Goal: Transaction & Acquisition: Purchase product/service

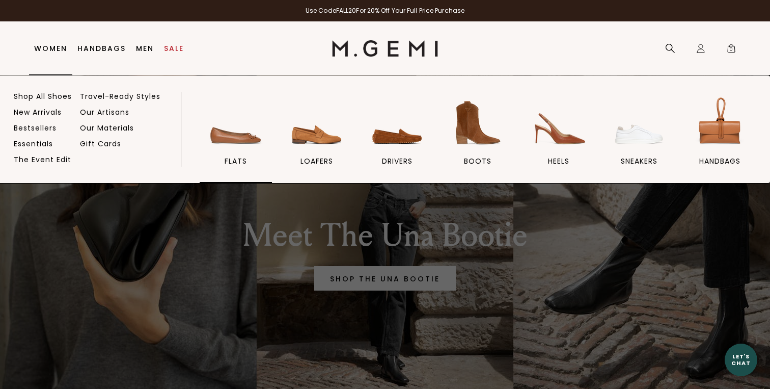
click at [235, 126] on img at bounding box center [235, 122] width 57 height 57
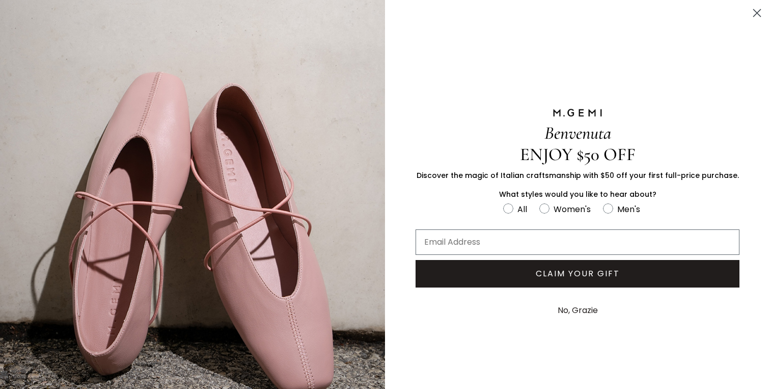
click at [573, 307] on button "No, Grazie" at bounding box center [577, 309] width 50 height 25
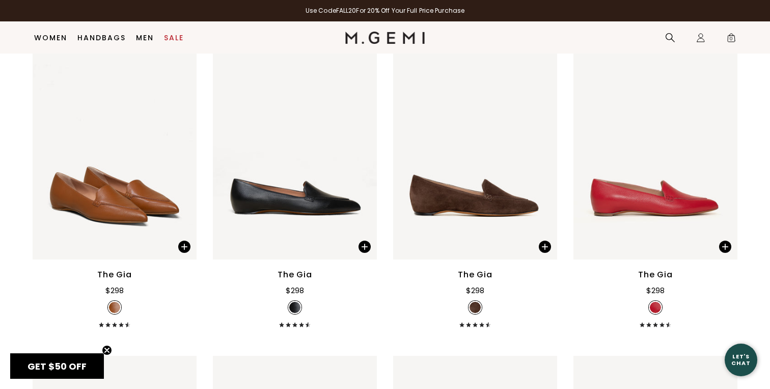
scroll to position [798, 0]
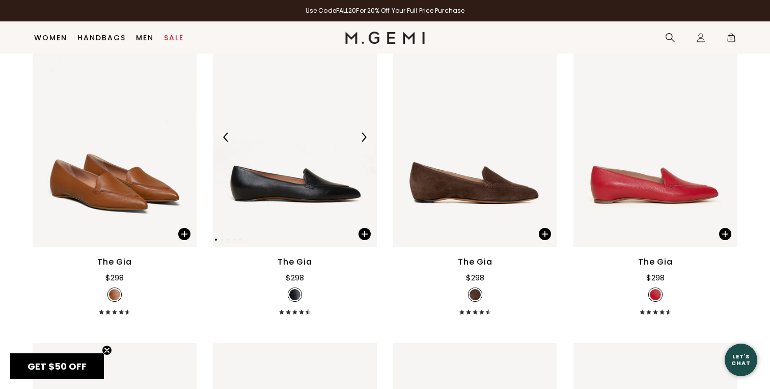
click at [367, 136] on img at bounding box center [363, 136] width 9 height 9
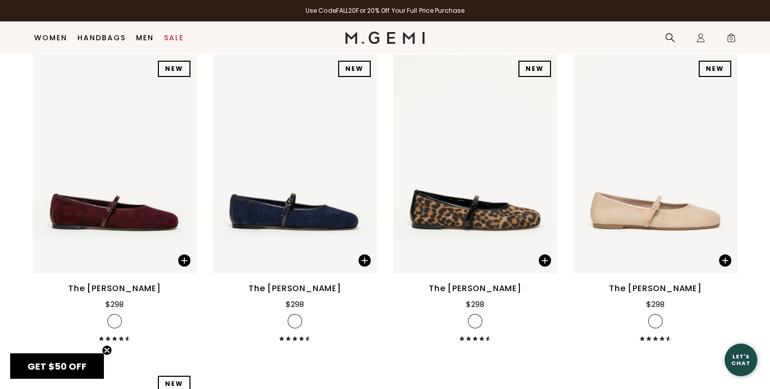
scroll to position [1730, 0]
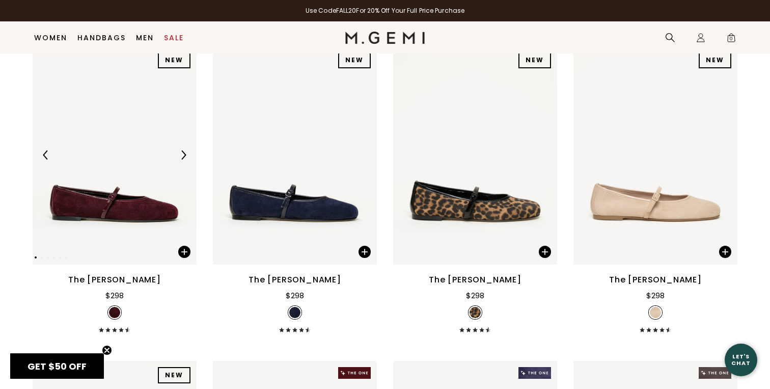
click at [185, 154] on img at bounding box center [183, 154] width 9 height 9
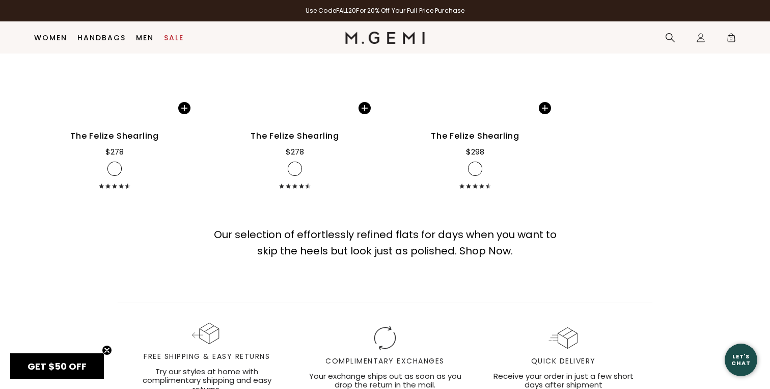
scroll to position [5974, 0]
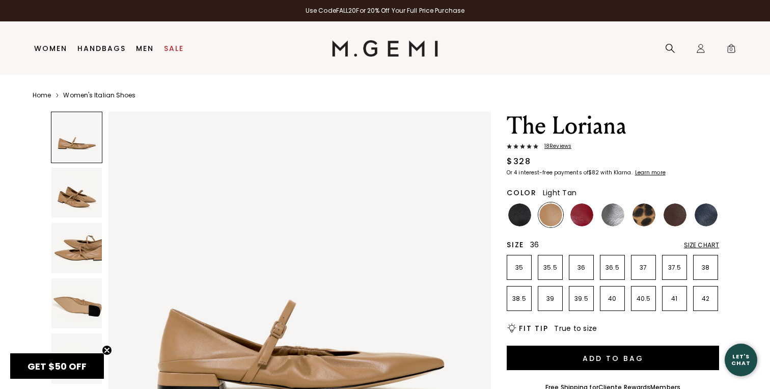
click at [593, 270] on p "36" at bounding box center [581, 267] width 24 height 8
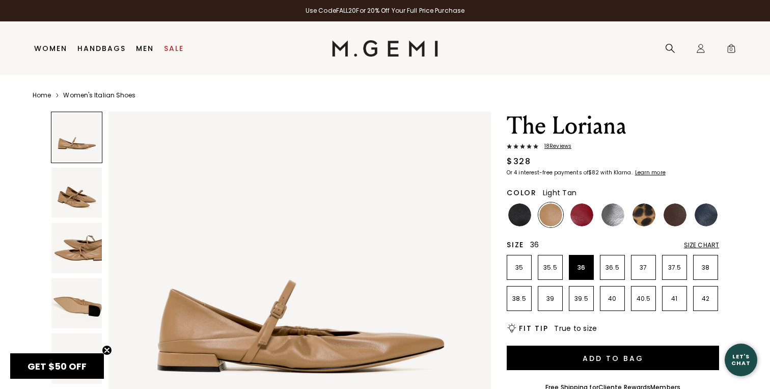
scroll to position [24, 0]
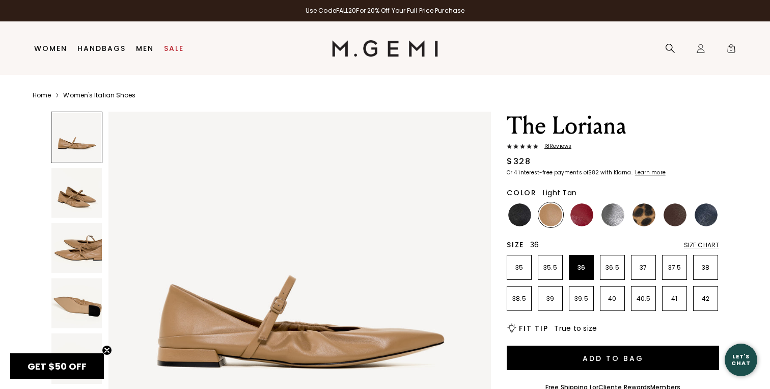
click at [70, 199] on img at bounding box center [76, 193] width 50 height 50
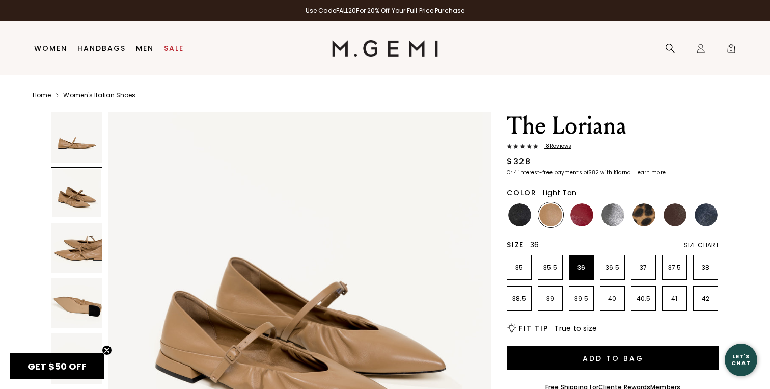
click at [71, 225] on img at bounding box center [76, 248] width 50 height 50
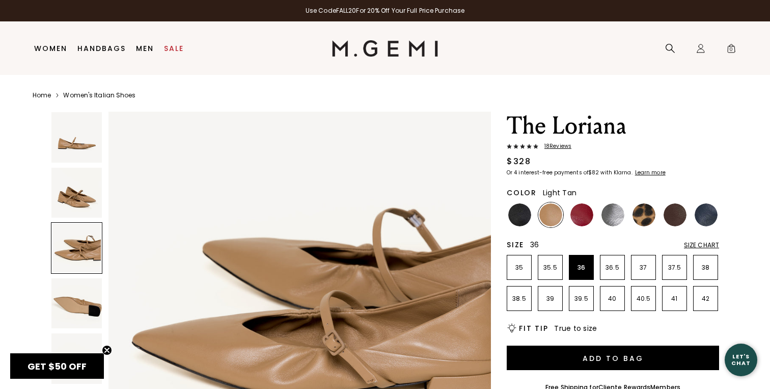
click at [77, 285] on img at bounding box center [76, 303] width 50 height 50
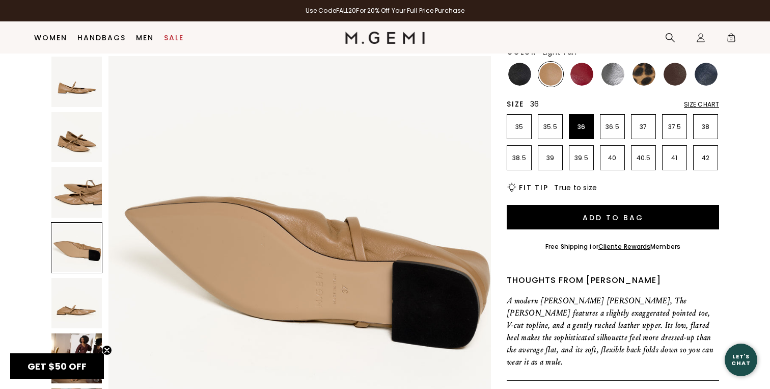
scroll to position [128, 0]
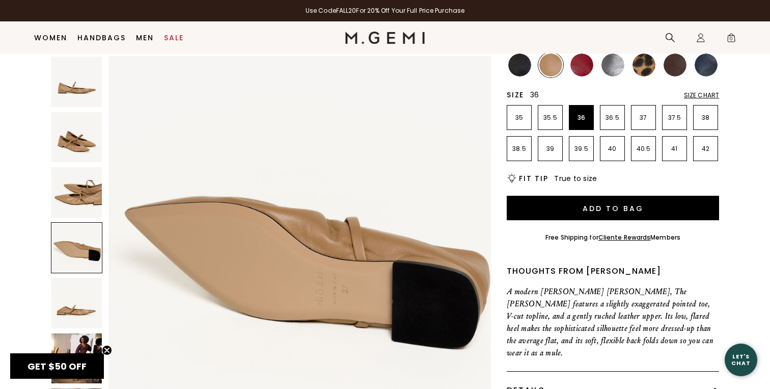
click at [77, 295] on img at bounding box center [76, 303] width 50 height 50
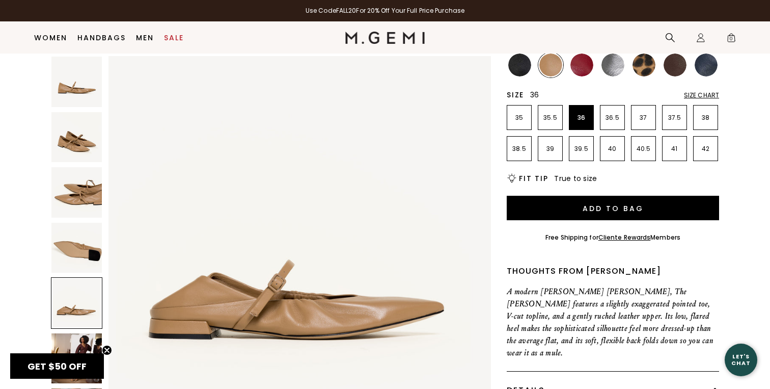
click at [80, 340] on img at bounding box center [76, 358] width 50 height 50
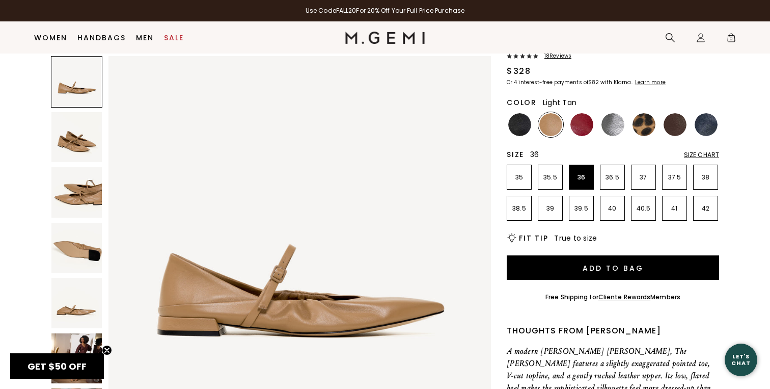
scroll to position [0, 0]
